Goal: Check status: Check status

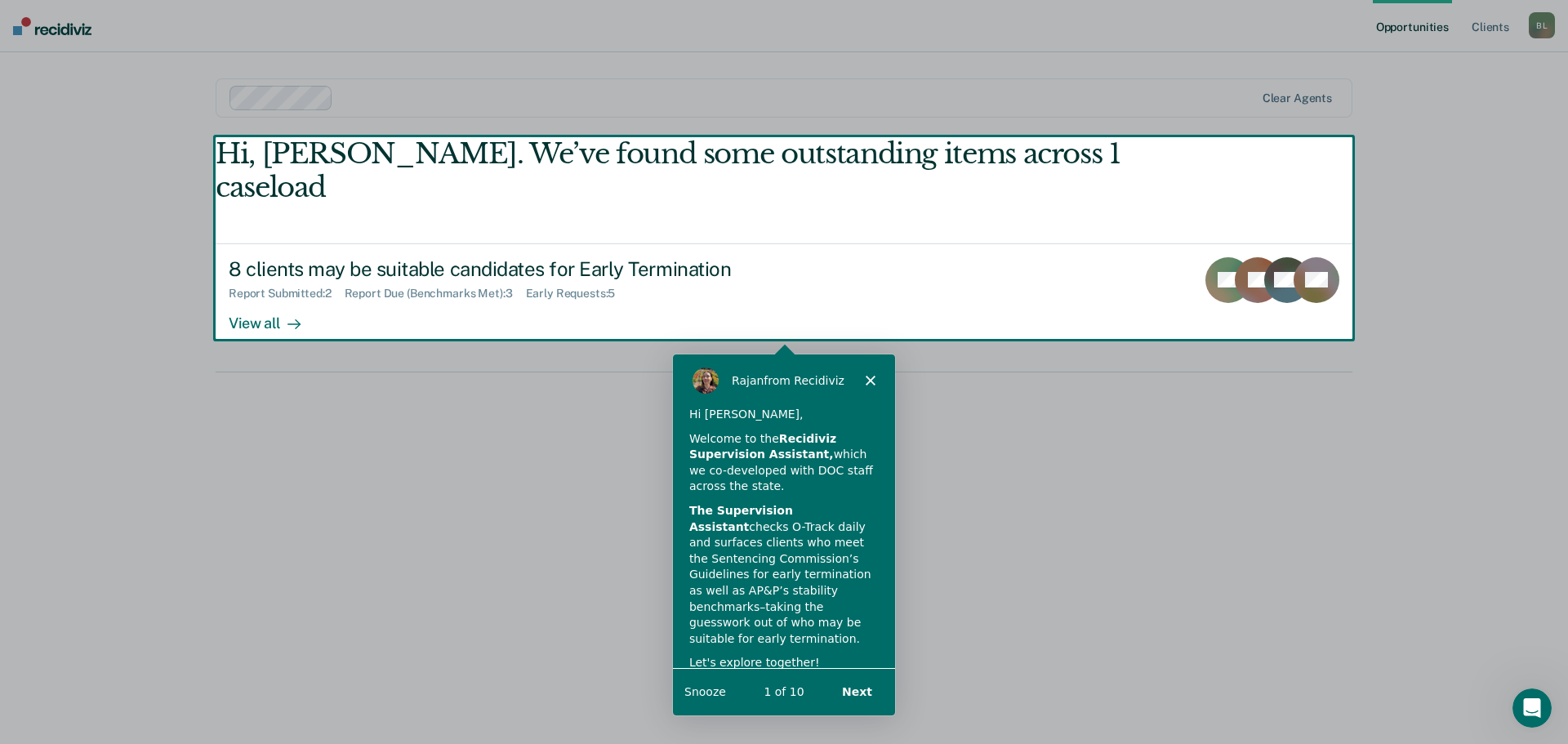
click at [287, 287] on div "Product tour overlay" at bounding box center [784, 372] width 1568 height 744
click at [266, 291] on div "Product tour overlay" at bounding box center [784, 372] width 1568 height 744
click at [254, 287] on div "Product tour overlay" at bounding box center [784, 372] width 1568 height 744
click at [872, 378] on polygon "Close" at bounding box center [870, 380] width 10 height 10
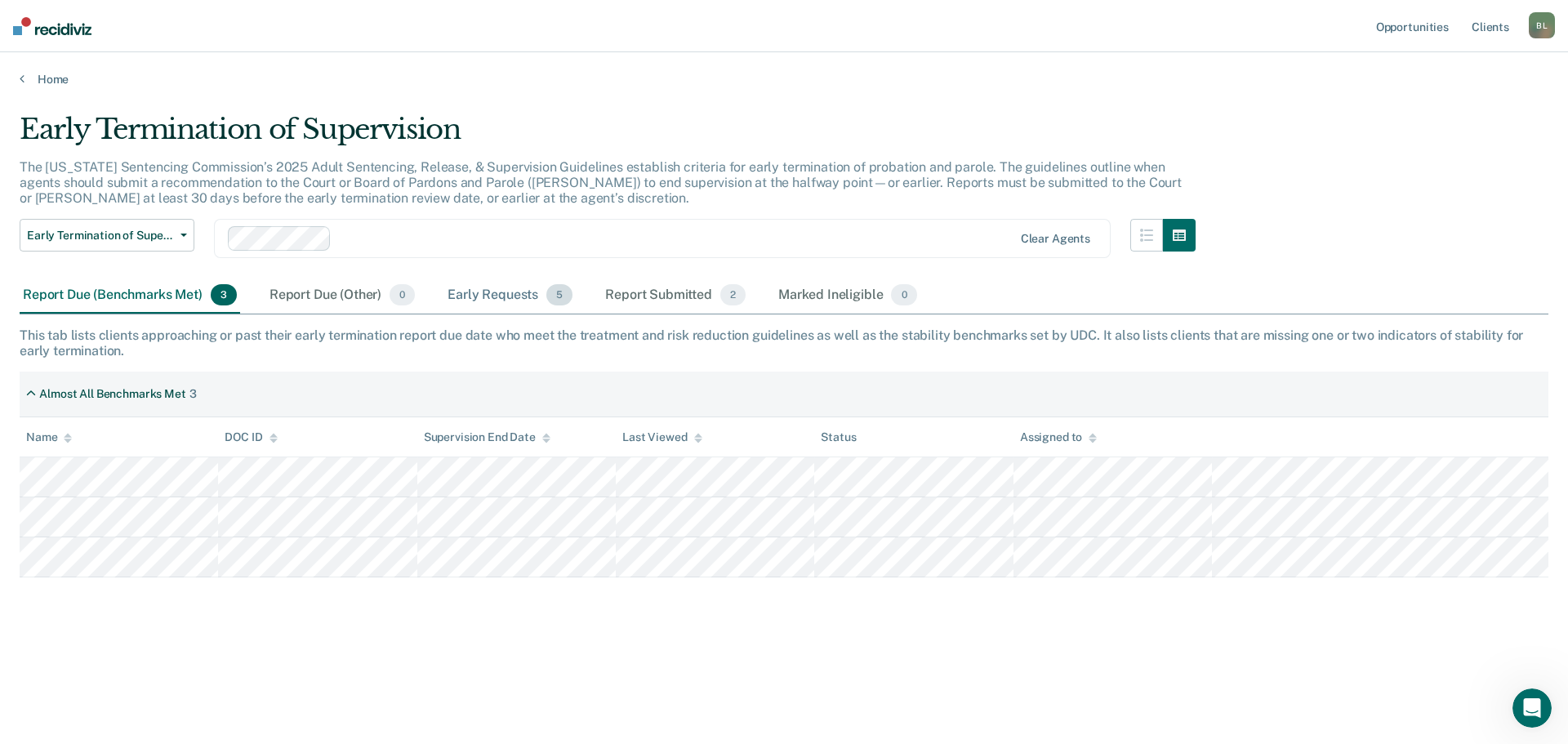
click at [492, 301] on div "Early Requests 5" at bounding box center [510, 296] width 132 height 36
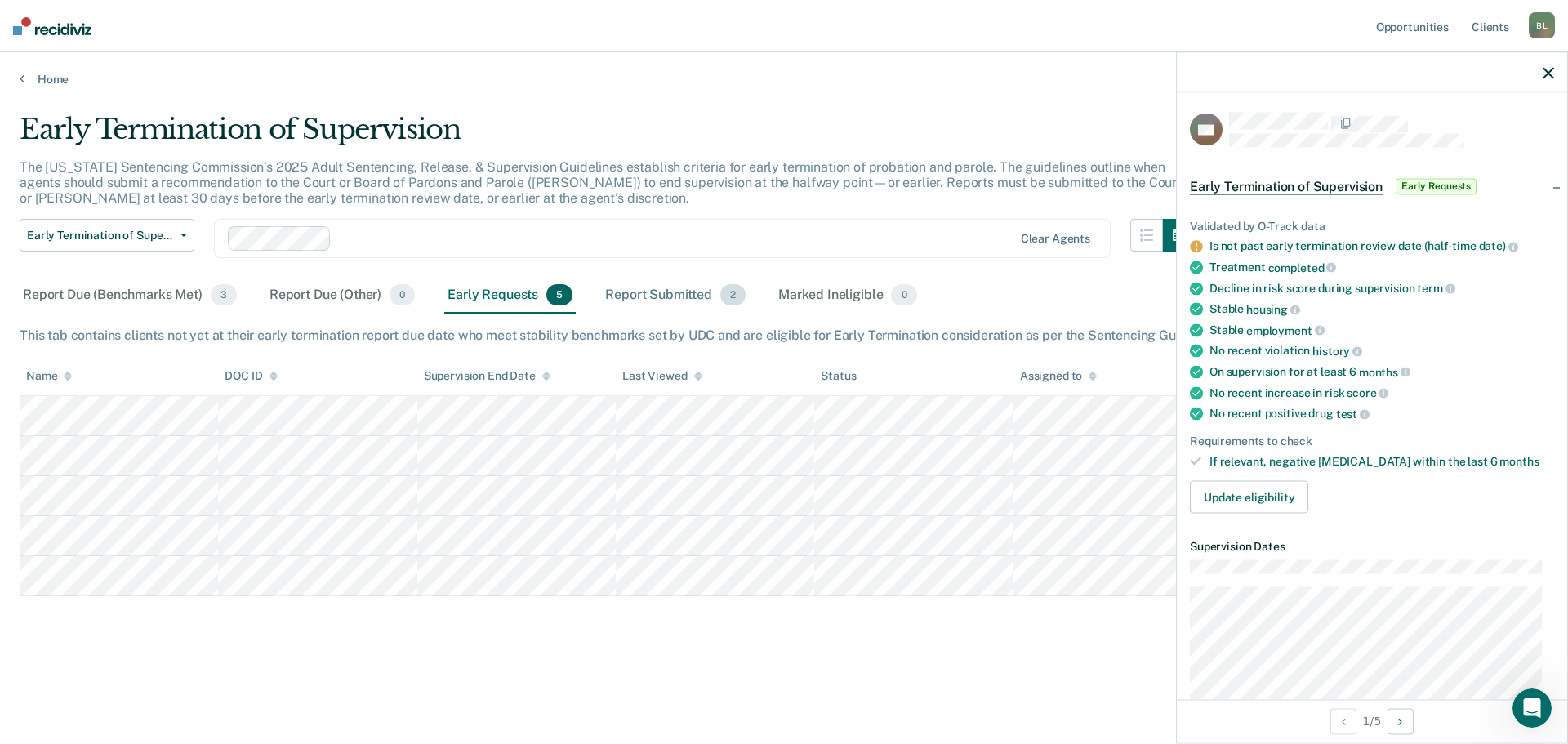
click at [664, 296] on div "Report Submitted 2" at bounding box center [676, 296] width 147 height 36
